Goal: Communication & Community: Ask a question

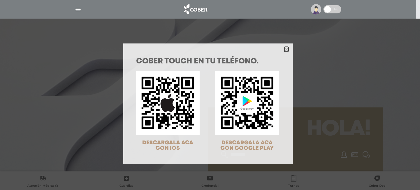
click at [284, 48] on icon "Close" at bounding box center [286, 50] width 4 height 4
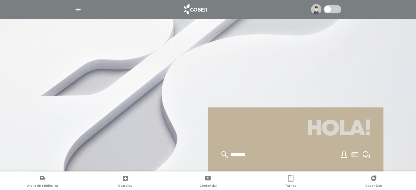
click at [75, 11] on img "button" at bounding box center [78, 9] width 7 height 7
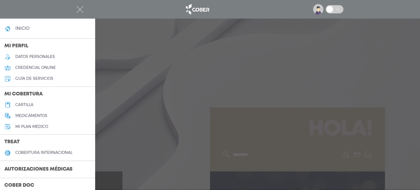
click at [57, 52] on link "datos personales" at bounding box center [47, 56] width 95 height 11
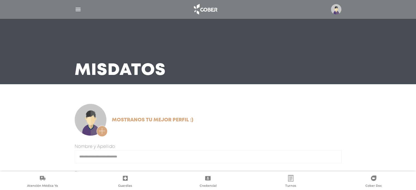
click at [80, 9] on img "button" at bounding box center [78, 9] width 7 height 7
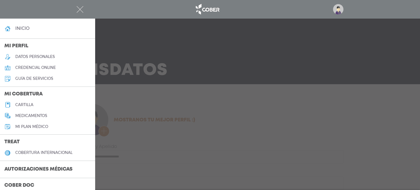
click at [42, 83] on link "guía de servicios" at bounding box center [47, 78] width 95 height 11
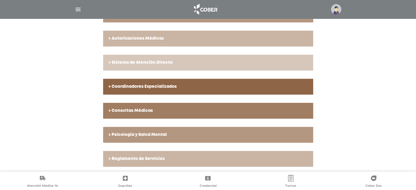
scroll to position [187, 0]
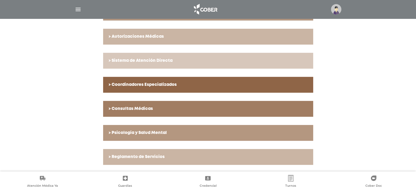
click at [153, 111] on link "> Consultas Médicas" at bounding box center [208, 109] width 210 height 16
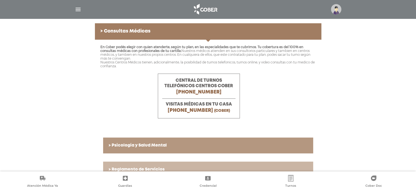
scroll to position [277, 0]
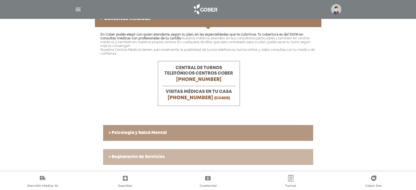
click at [162, 133] on h6 "> Psicología y Salud Mental" at bounding box center [208, 132] width 199 height 5
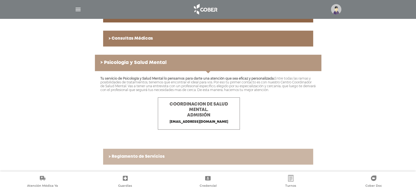
scroll to position [257, 0]
click at [152, 155] on h6 "> Reglamento de Servicios" at bounding box center [208, 156] width 199 height 5
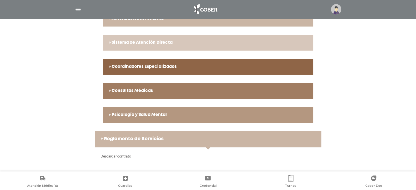
click at [126, 163] on div "Descargar contrato" at bounding box center [208, 155] width 226 height 17
click at [127, 157] on link "Descargar contrato" at bounding box center [115, 156] width 31 height 4
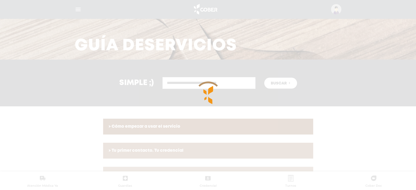
click at [381, 95] on div at bounding box center [208, 95] width 416 height 190
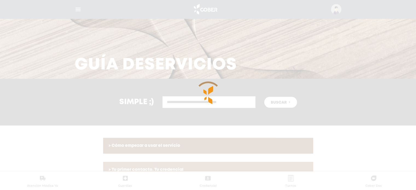
scroll to position [0, 0]
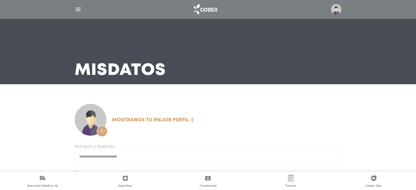
click at [76, 11] on img "button" at bounding box center [78, 9] width 7 height 7
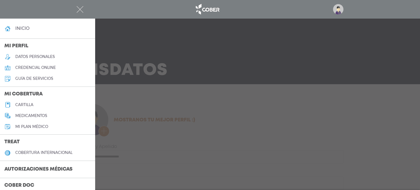
click at [219, 157] on div at bounding box center [210, 95] width 420 height 190
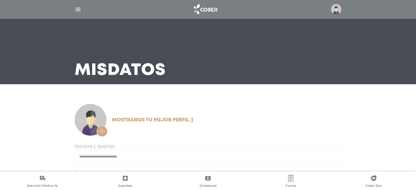
click at [335, 12] on img at bounding box center [336, 9] width 10 height 10
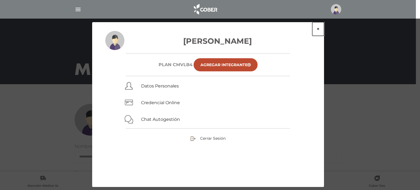
click at [318, 29] on button "×" at bounding box center [318, 29] width 12 height 14
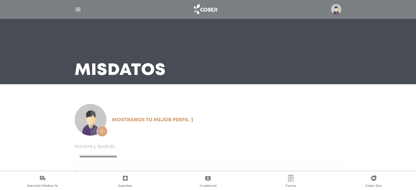
click at [75, 8] on img "button" at bounding box center [78, 9] width 7 height 7
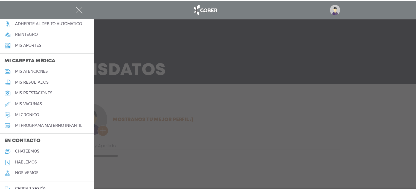
scroll to position [232, 0]
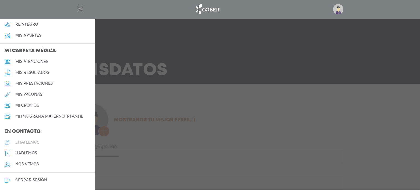
click at [30, 144] on h5 "chateemos" at bounding box center [27, 142] width 24 height 5
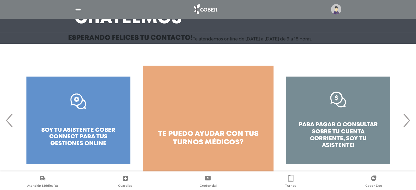
scroll to position [55, 0]
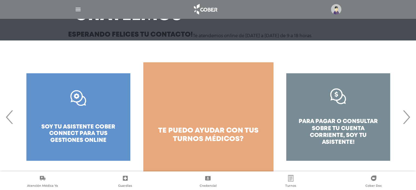
click at [409, 118] on span "›" at bounding box center [406, 117] width 11 height 30
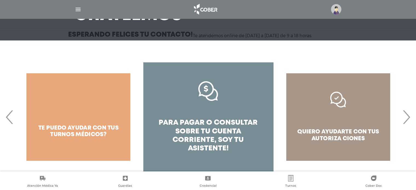
click at [409, 118] on span "›" at bounding box center [406, 117] width 11 height 30
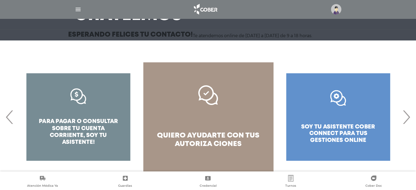
click at [409, 118] on span "›" at bounding box center [406, 117] width 11 height 30
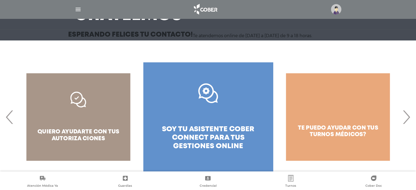
click at [406, 119] on span "›" at bounding box center [406, 117] width 11 height 30
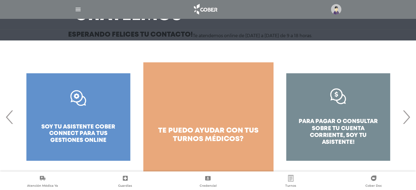
click at [406, 119] on span "›" at bounding box center [406, 117] width 11 height 30
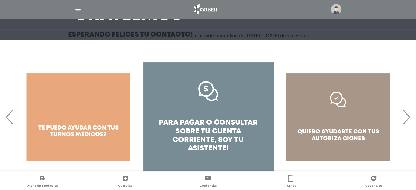
click at [406, 119] on span "›" at bounding box center [406, 117] width 11 height 30
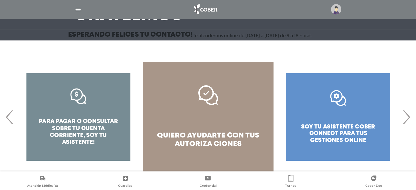
click at [406, 119] on span "›" at bounding box center [406, 117] width 11 height 30
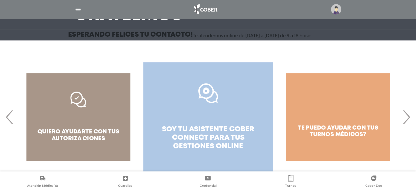
click at [230, 121] on link ".st0{fill:#FFFFFF;} soy tu asistente cober connect para tus gestiones online" at bounding box center [208, 116] width 130 height 109
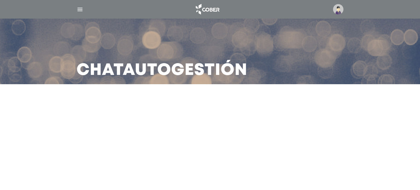
click at [225, 74] on h3 "Chat Autogestión" at bounding box center [162, 70] width 171 height 14
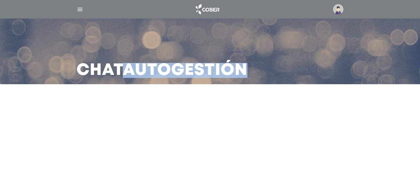
click at [77, 11] on img "button" at bounding box center [80, 9] width 7 height 7
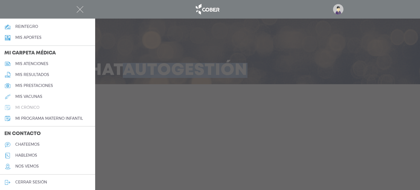
scroll to position [232, 0]
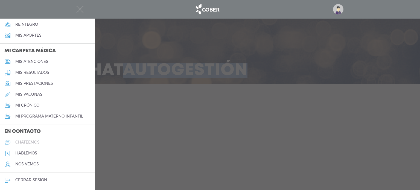
click at [43, 141] on link "chateemos" at bounding box center [47, 142] width 95 height 11
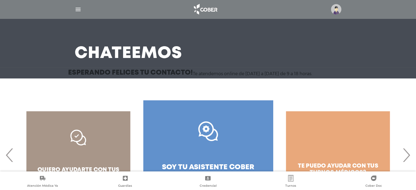
scroll to position [55, 0]
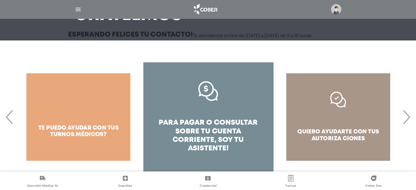
click at [216, 131] on span "pagar o consultar sobre tu cuenta corriente," at bounding box center [214, 131] width 85 height 24
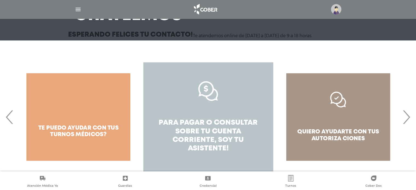
click at [214, 145] on span "soy tu asistente!" at bounding box center [216, 144] width 56 height 15
